Goal: Task Accomplishment & Management: Use online tool/utility

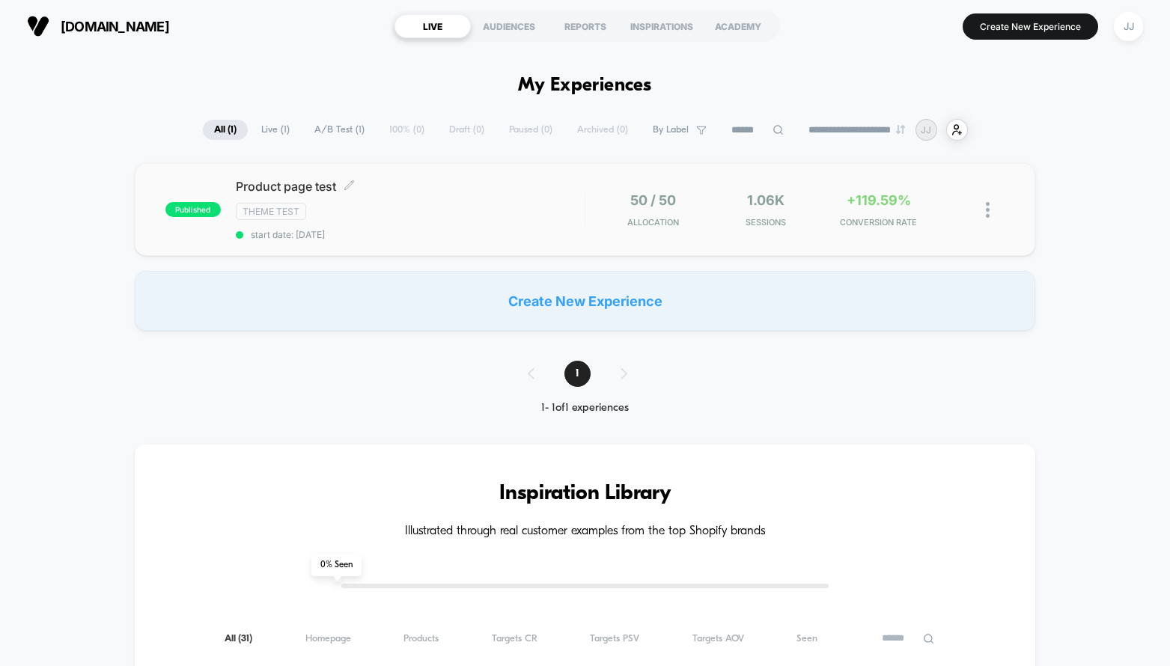
click at [378, 196] on div "Product page test Click to edit experience details Click to edit experience det…" at bounding box center [410, 209] width 349 height 61
